Goal: Information Seeking & Learning: Learn about a topic

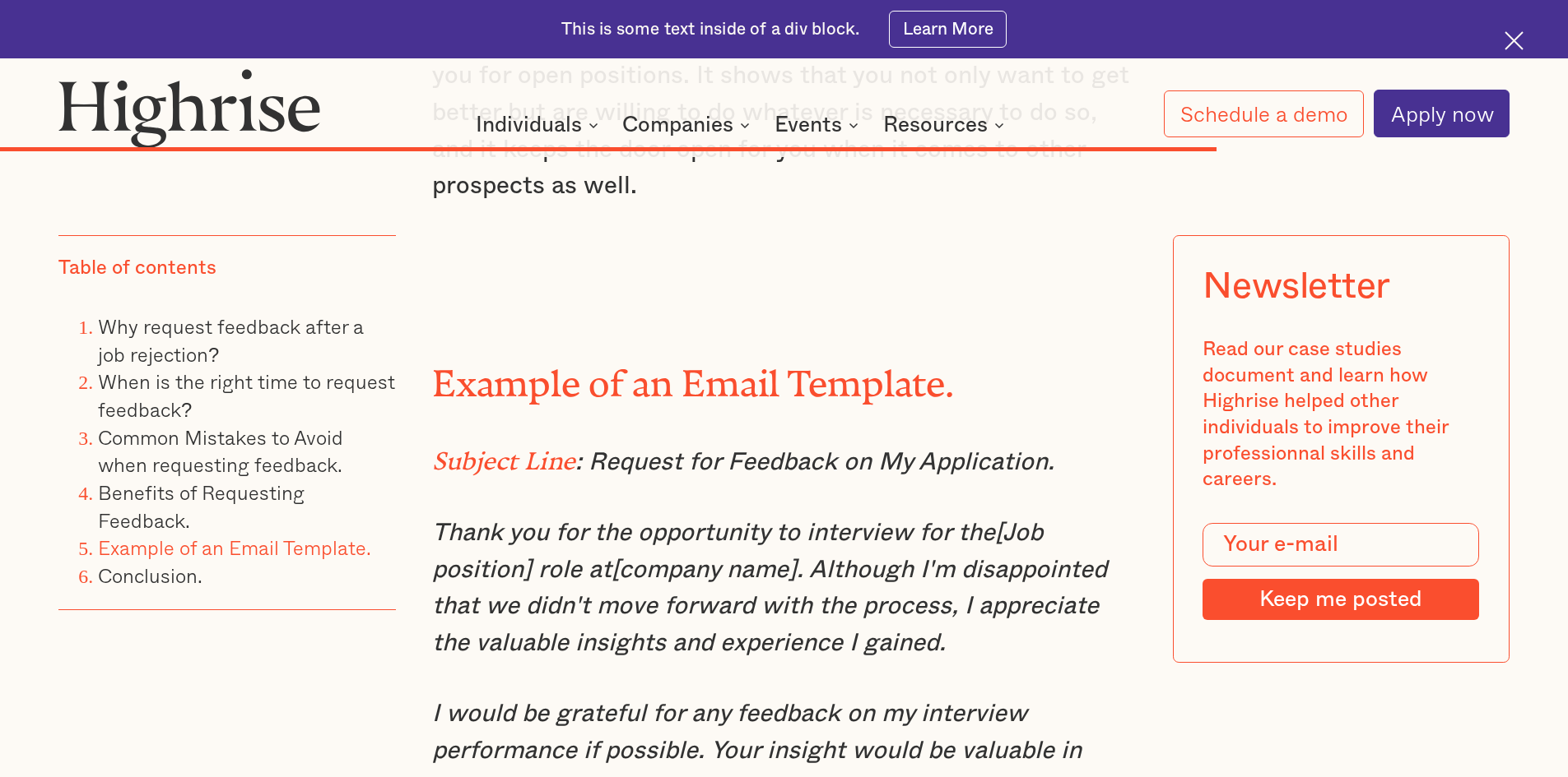
scroll to position [10498, 0]
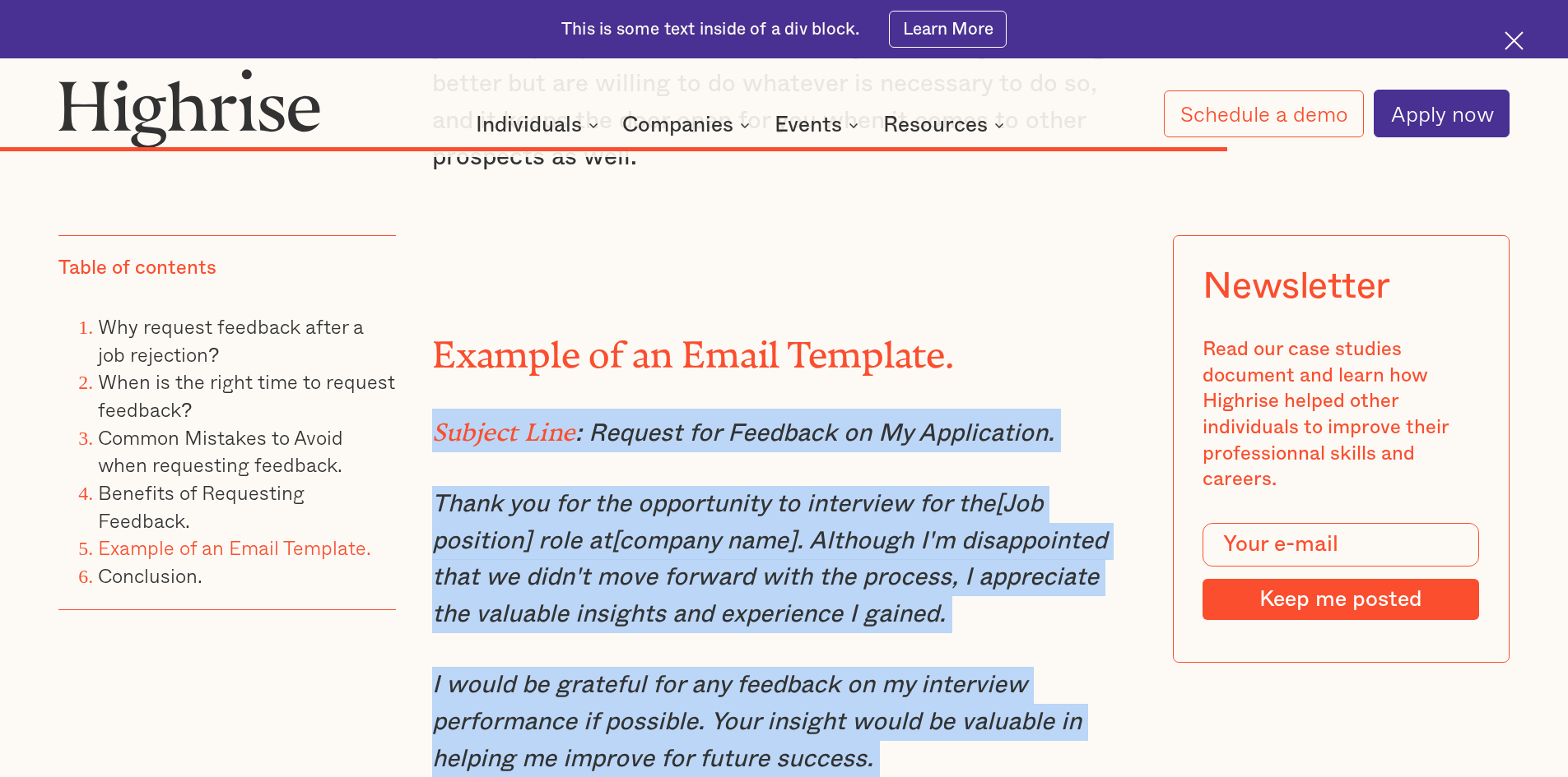
drag, startPoint x: 427, startPoint y: 203, endPoint x: 968, endPoint y: 630, distance: 689.2
copy div "Subject Line : Request for Feedback on My Application. Thank you for the opport…"
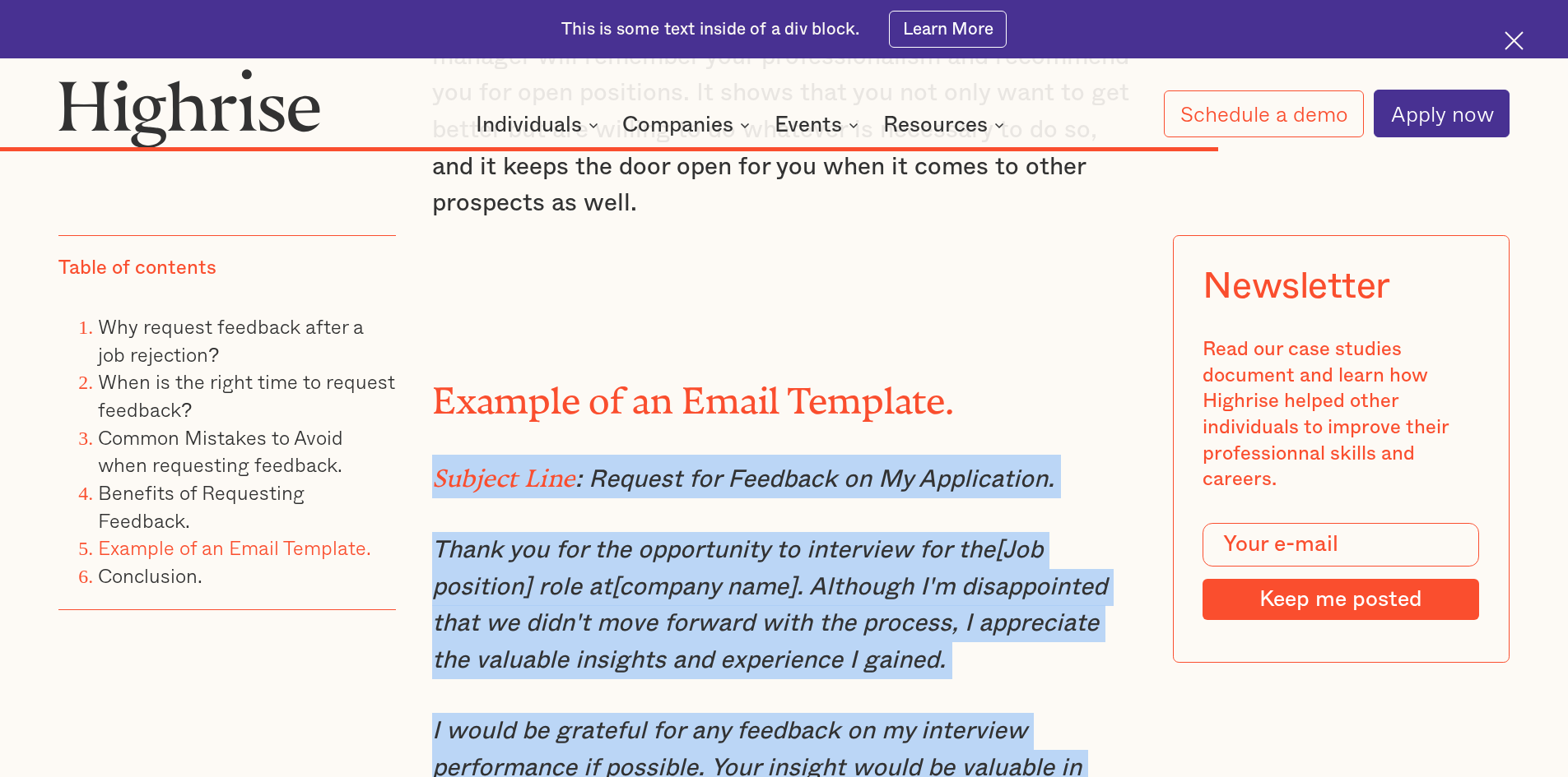
scroll to position [10415, 0]
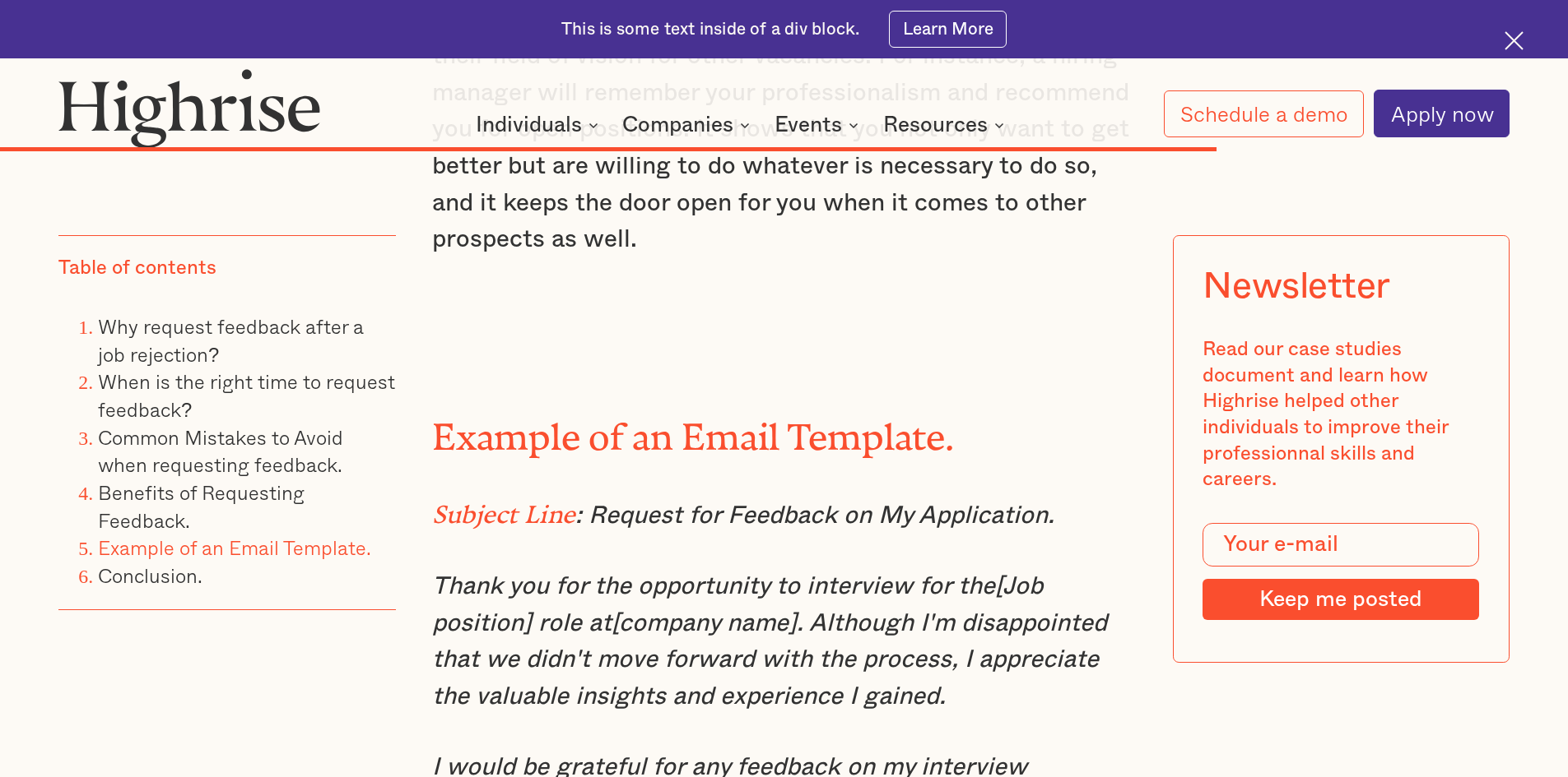
drag, startPoint x: 712, startPoint y: 570, endPoint x: 894, endPoint y: 619, distance: 188.5
drag, startPoint x: 436, startPoint y: 533, endPoint x: 894, endPoint y: 610, distance: 464.4
drag, startPoint x: 830, startPoint y: 577, endPoint x: 736, endPoint y: 613, distance: 100.7
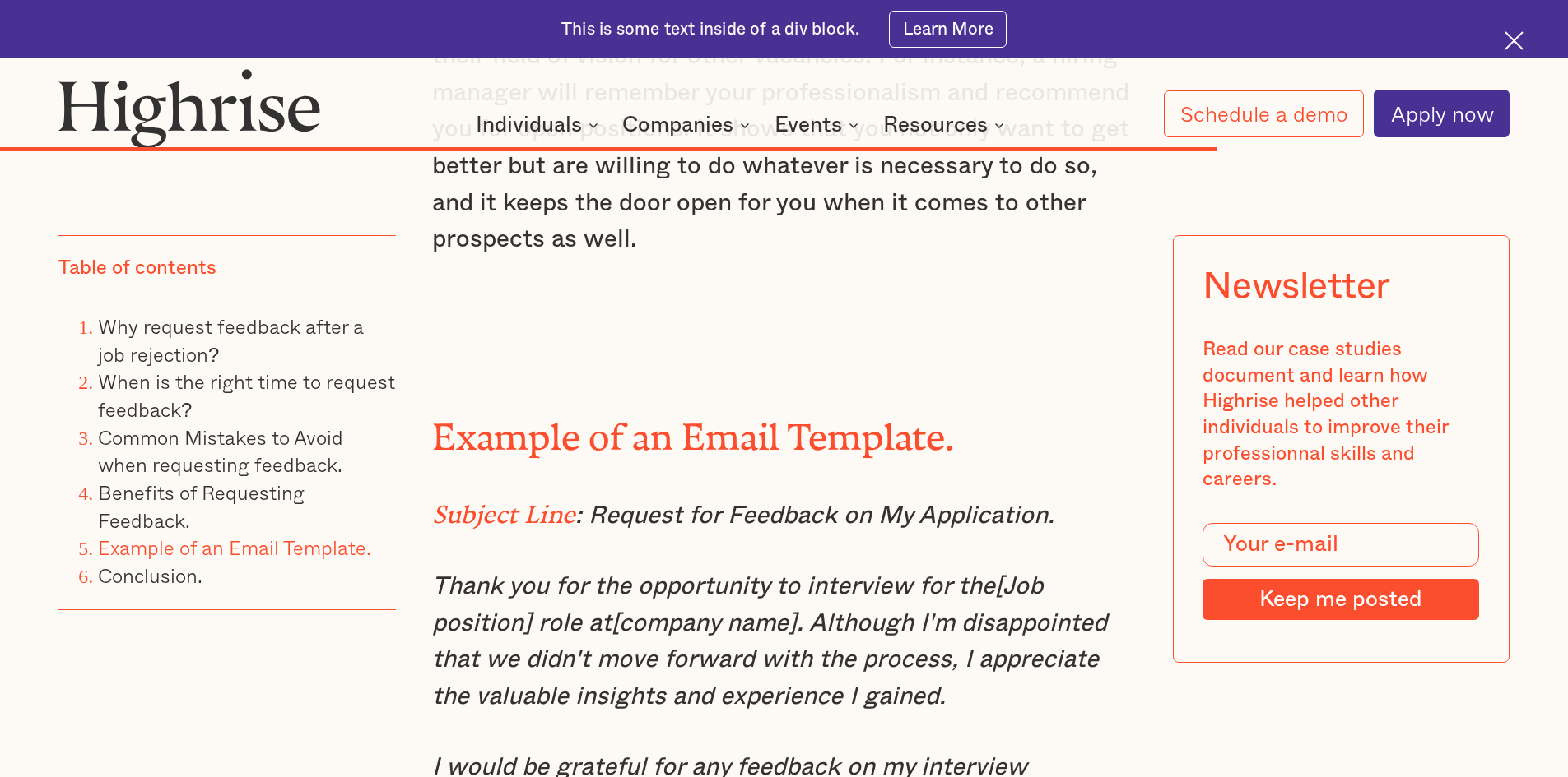
drag, startPoint x: 427, startPoint y: 532, endPoint x: 954, endPoint y: 616, distance: 533.7
copy em "I would be grateful for any feedback on my interview performance if possible. Y…"
